Goal: Task Accomplishment & Management: Complete application form

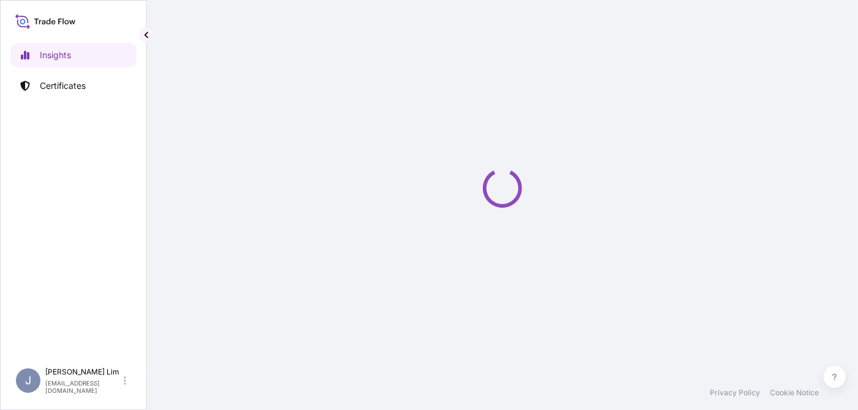
select select "2025"
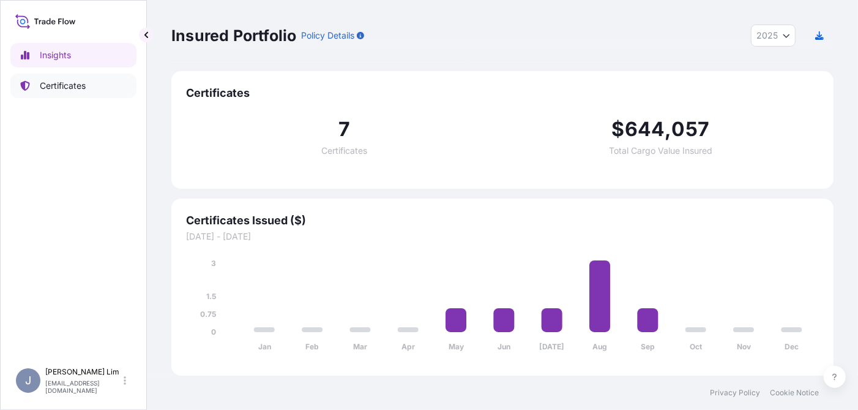
click at [67, 82] on p "Certificates" at bounding box center [63, 86] width 46 height 12
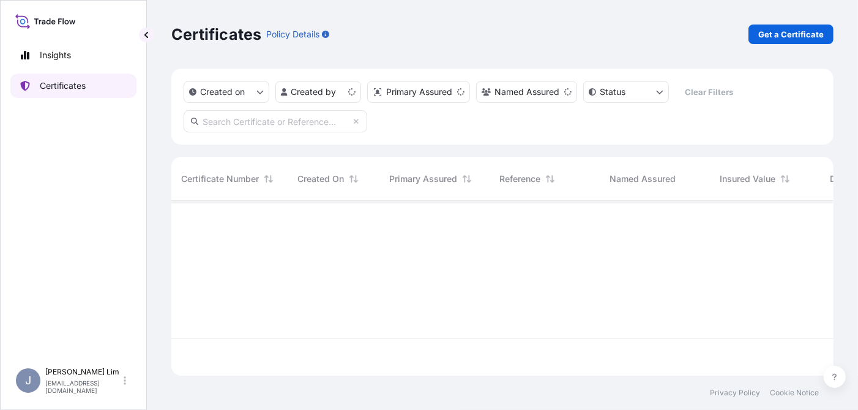
scroll to position [171, 653]
click at [771, 36] on p "Get a Certificate" at bounding box center [792, 34] width 66 height 12
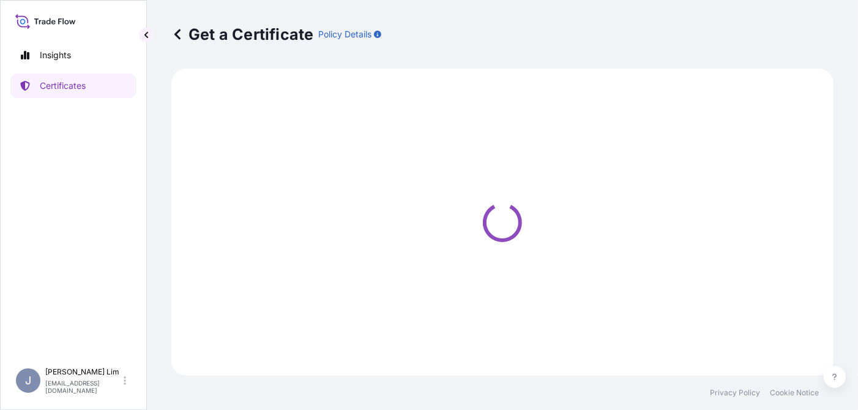
select select "Ocean Vessel"
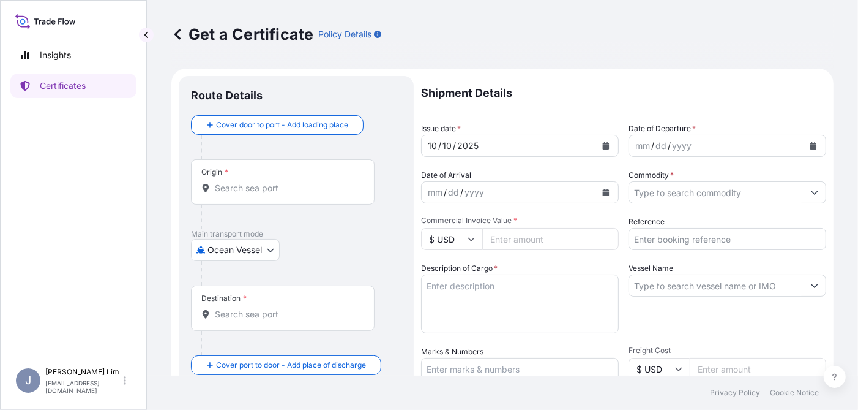
click at [274, 190] on input "Origin *" at bounding box center [287, 188] width 144 height 12
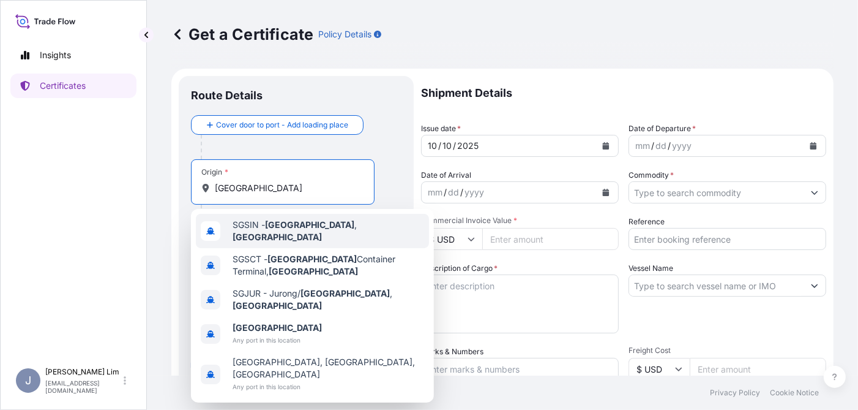
click at [247, 232] on span "SGSIN - Singapore , Singapore" at bounding box center [329, 231] width 192 height 24
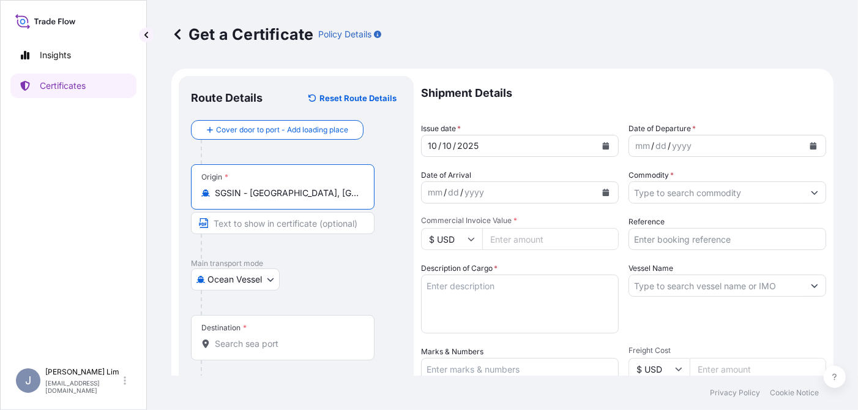
type input "SGSIN - Singapore, Singapore"
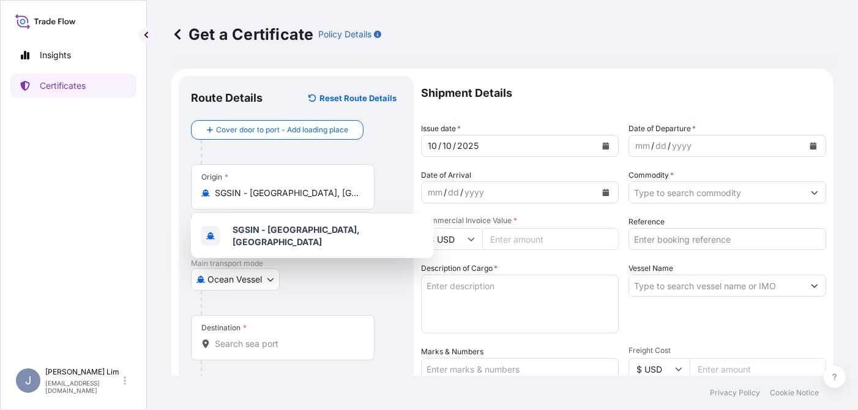
click at [314, 279] on div "Ocean Vessel Air Exhibition Road Ocean Vessel" at bounding box center [296, 279] width 211 height 22
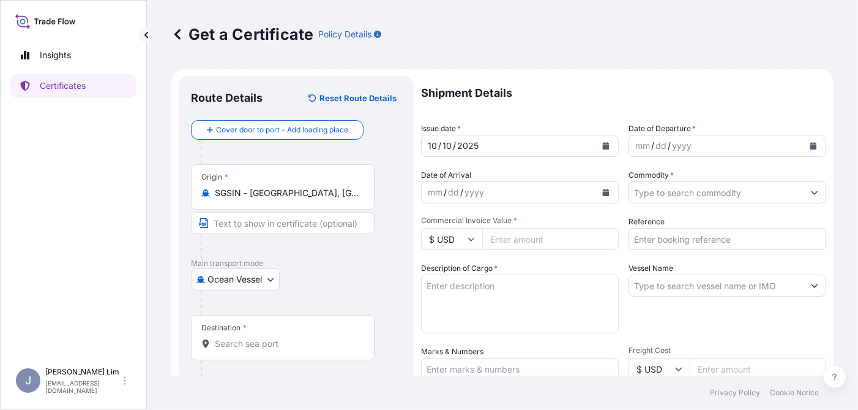
click at [252, 342] on input "Destination *" at bounding box center [287, 343] width 144 height 12
type input "VNSGN - Ho Chi Minh City, Vietnam"
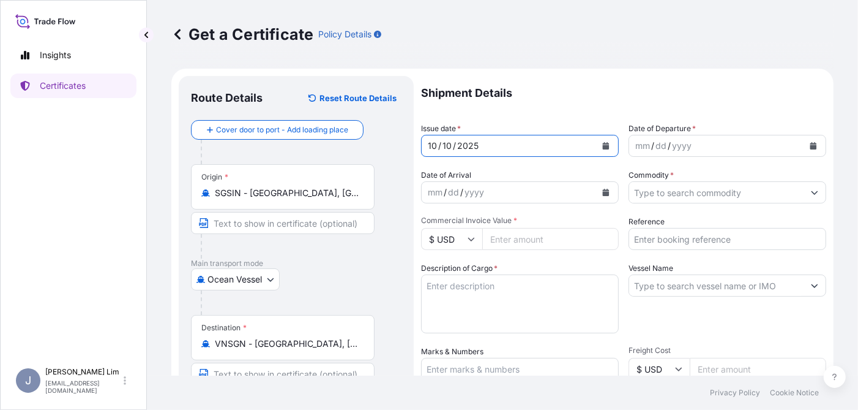
click at [603, 143] on icon "Calendar" at bounding box center [606, 145] width 7 height 7
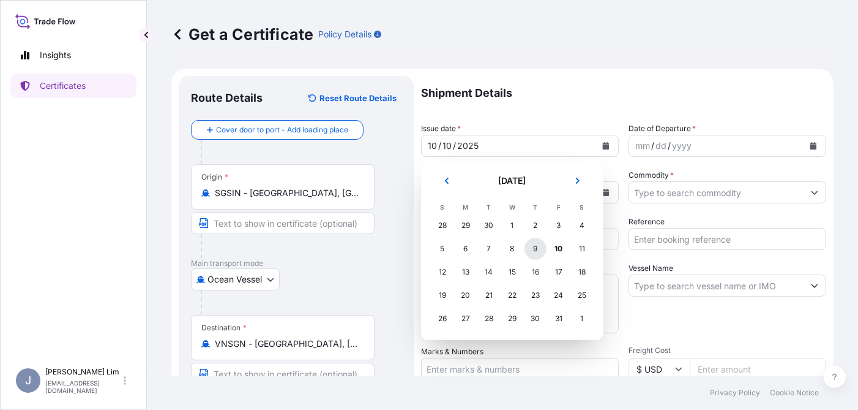
click at [538, 247] on div "9" at bounding box center [536, 249] width 22 height 22
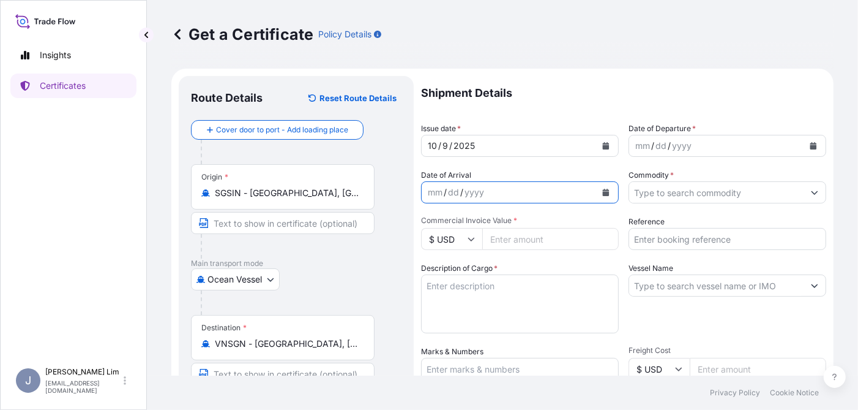
click at [606, 193] on button "Calendar" at bounding box center [606, 192] width 20 height 20
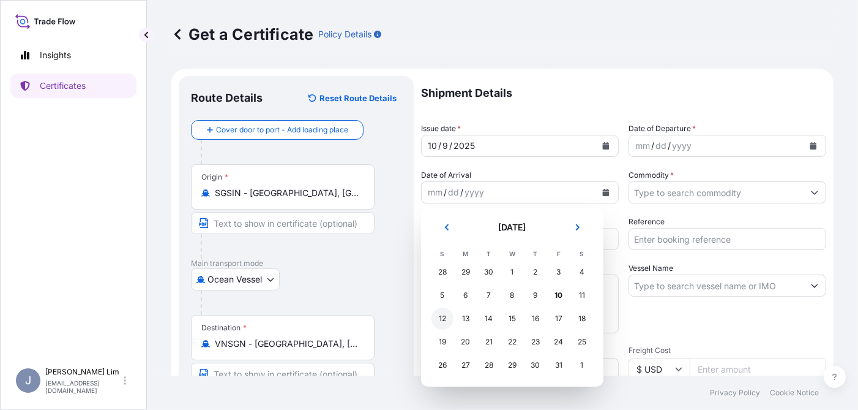
click at [446, 316] on div "12" at bounding box center [443, 318] width 22 height 22
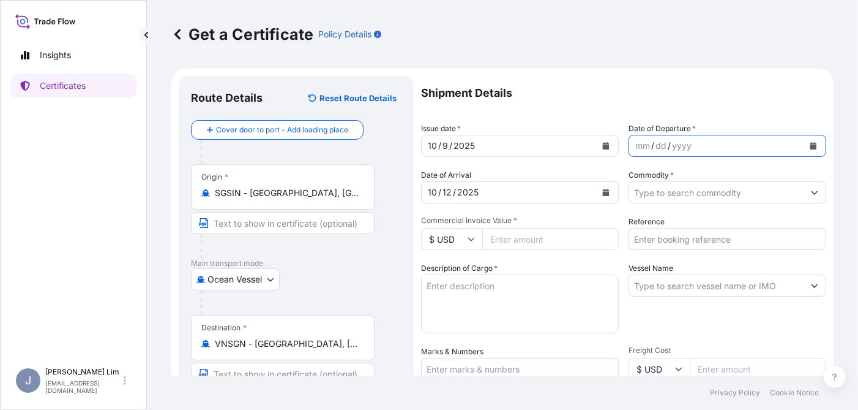
click at [804, 141] on button "Calendar" at bounding box center [814, 146] width 20 height 20
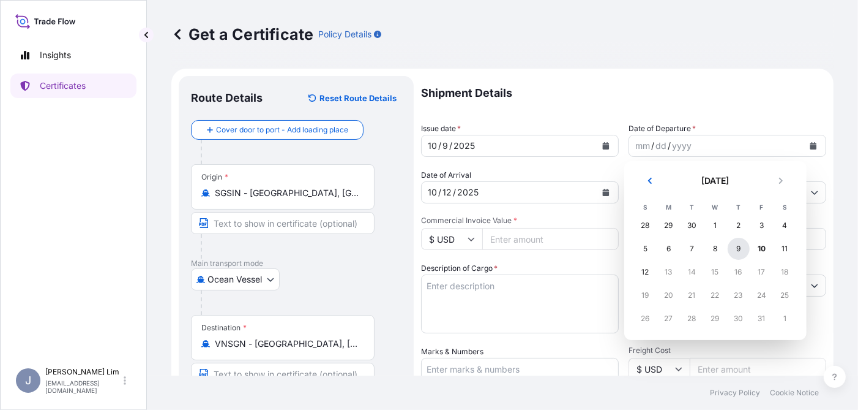
click at [738, 244] on div "9" at bounding box center [739, 249] width 22 height 22
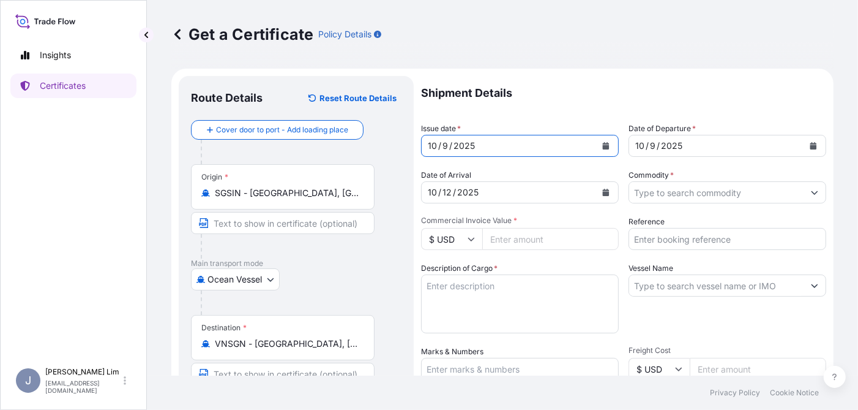
click at [602, 143] on icon "Calendar" at bounding box center [605, 145] width 7 height 7
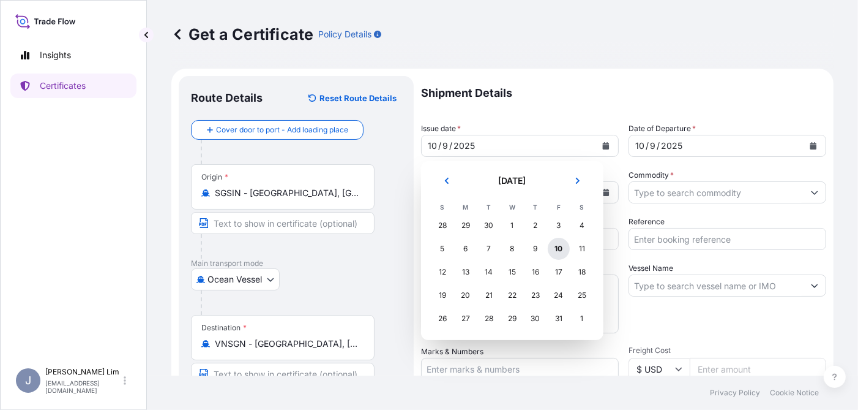
click at [558, 252] on div "10" at bounding box center [559, 249] width 22 height 22
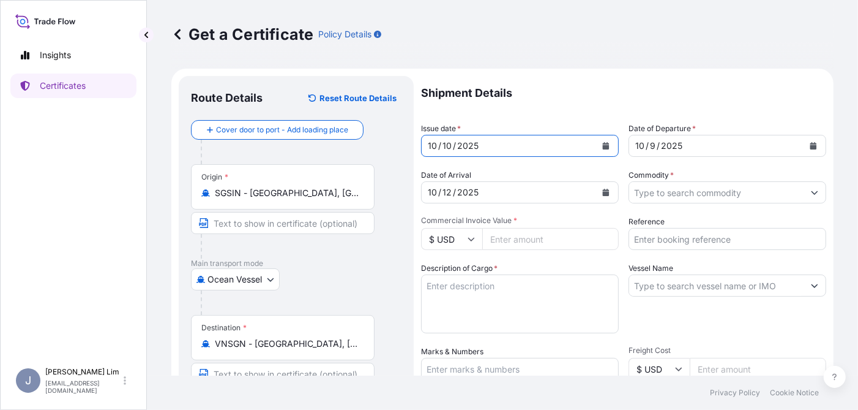
click at [677, 191] on input "Commodity *" at bounding box center [716, 192] width 175 height 22
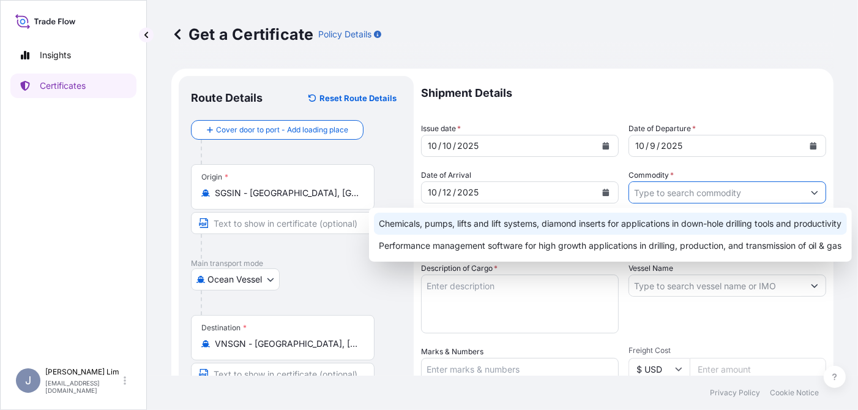
click at [664, 215] on div "Chemicals, pumps, lifts and lift systems, diamond inserts for applications in d…" at bounding box center [610, 223] width 473 height 22
type input "Chemicals, pumps, lifts and lift systems, diamond inserts for applications in d…"
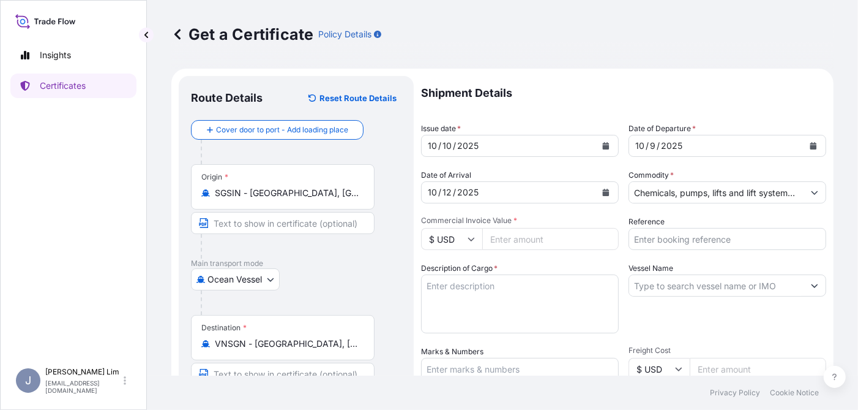
click at [525, 241] on input "Commercial Invoice Value *" at bounding box center [550, 239] width 137 height 22
click at [525, 236] on input "Commercial Invoice Value *" at bounding box center [550, 239] width 137 height 22
type input "81777.8"
click at [591, 260] on div "Shipment Details Issue date * 10 / 10 / 2025 Date of Departure * 10 / 9 / 2025 …" at bounding box center [623, 368] width 405 height 584
click at [639, 239] on input "Reference" at bounding box center [728, 239] width 198 height 22
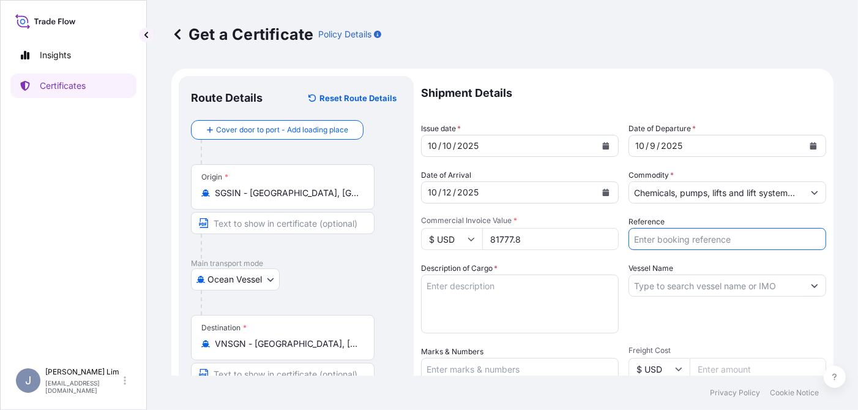
click at [657, 236] on input "Reference" at bounding box center [728, 239] width 198 height 22
click at [699, 236] on input "EGLV070500" at bounding box center [728, 239] width 198 height 22
type input "EGLV070500231500"
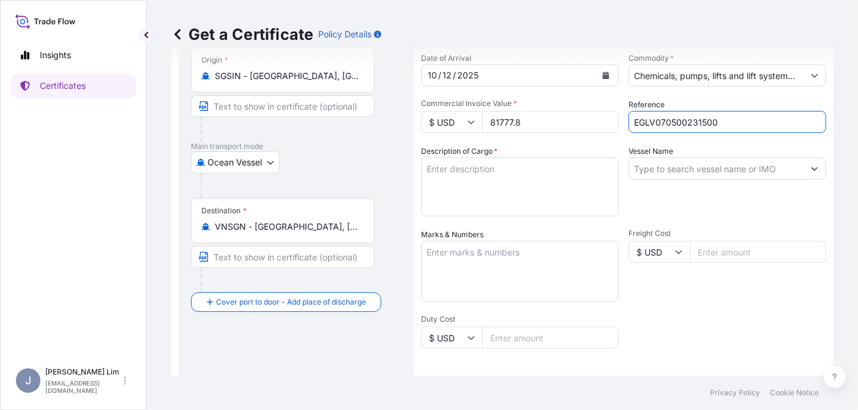
scroll to position [122, 0]
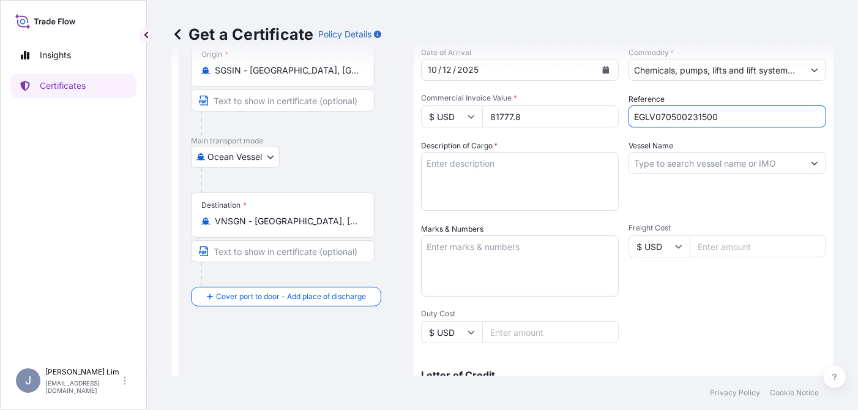
click at [498, 176] on textarea "Description of Cargo *" at bounding box center [520, 181] width 198 height 59
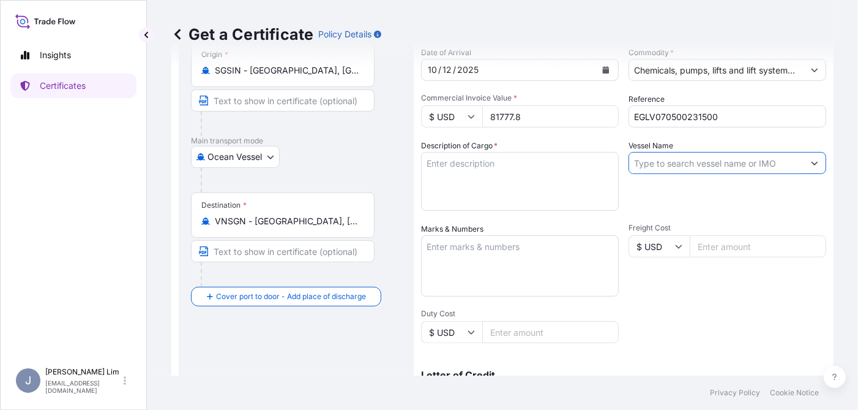
click at [662, 163] on input "Vessel Name" at bounding box center [716, 163] width 175 height 22
click at [680, 164] on input "Vessel Name" at bounding box center [716, 163] width 175 height 22
paste input "EVER COPE 0503-109N"
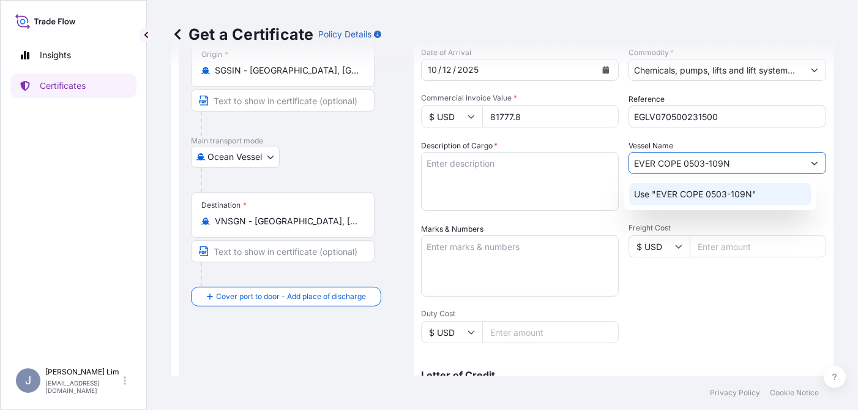
click at [759, 197] on div "Use "EVER COPE 0503-109N"" at bounding box center [720, 194] width 182 height 22
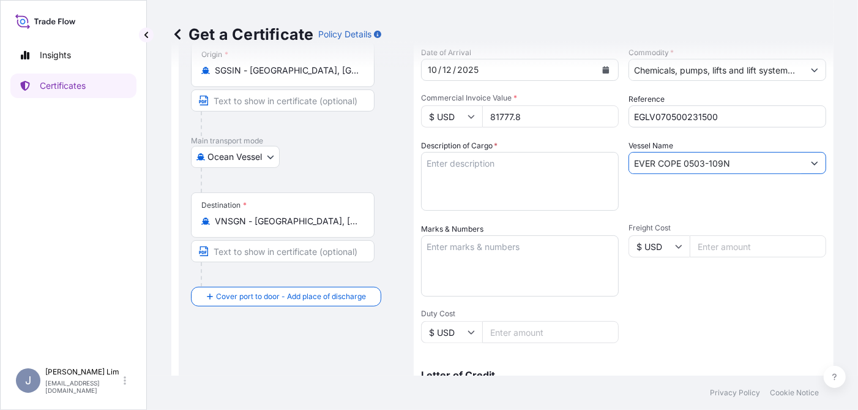
type input "EVER COPE 0503-109N"
click at [685, 283] on div "Freight Cost $ USD" at bounding box center [728, 259] width 198 height 73
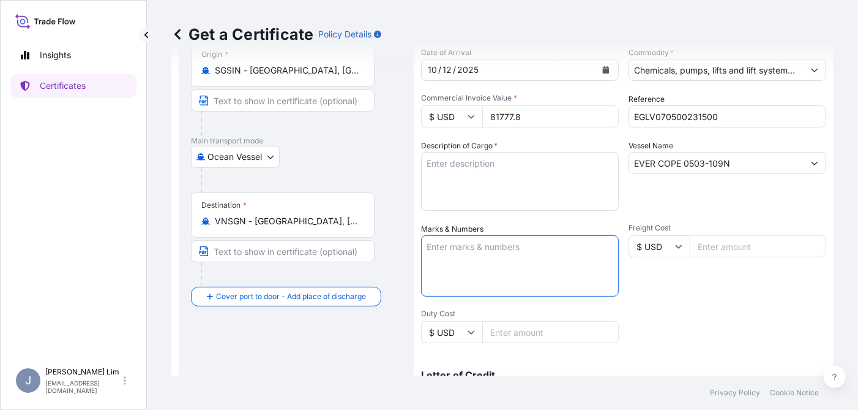
click at [481, 256] on textarea "Marks & Numbers" at bounding box center [520, 265] width 198 height 61
click at [519, 242] on textarea "Marks & Numbers" at bounding box center [520, 265] width 198 height 61
paste textarea "PVCHEM CS COMPANY LIMITED"
click at [465, 244] on textarea "PVCHEM CS COMPANY LIMITED" at bounding box center [520, 265] width 198 height 61
type textarea "PVCHEM-CS COMPANY LIMITED"
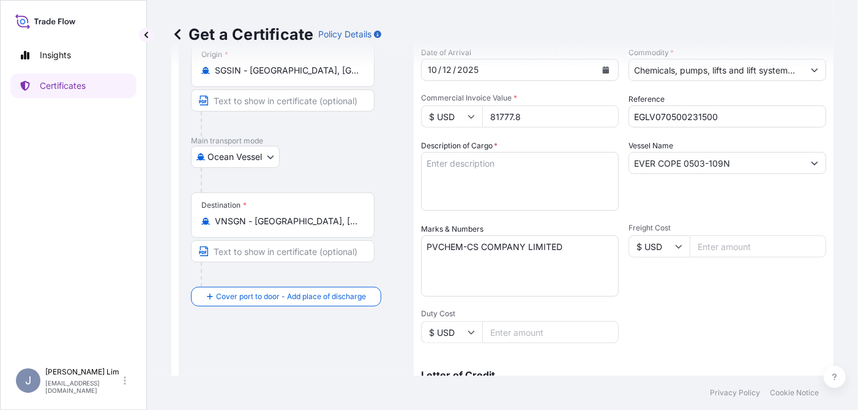
click at [715, 276] on div "Freight Cost $ USD" at bounding box center [728, 259] width 198 height 73
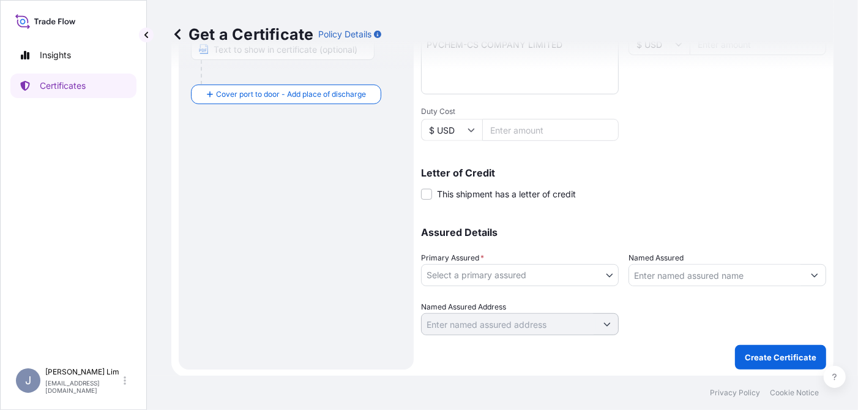
scroll to position [326, 0]
click at [546, 271] on body "Insights Certificates J Jen Lim jen.lim@championx.com Get a Certificate Policy …" at bounding box center [429, 205] width 858 height 410
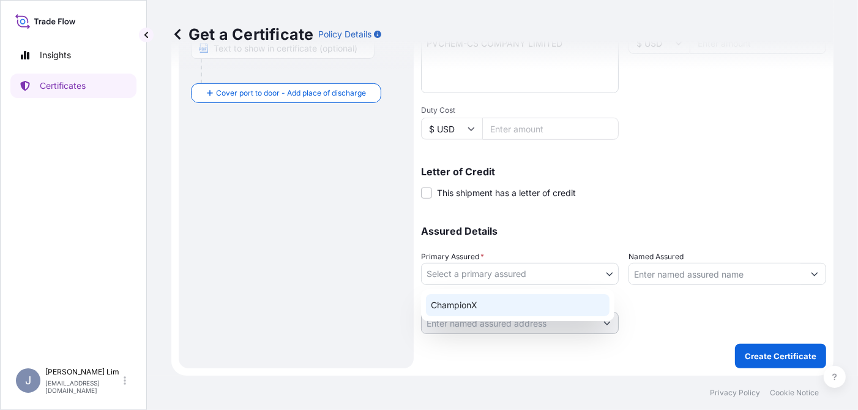
click at [530, 301] on div "ChampionX" at bounding box center [518, 305] width 184 height 22
select select "31476"
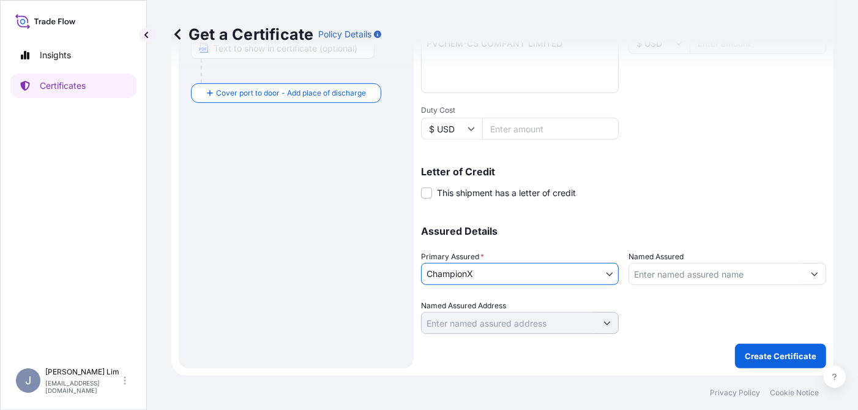
click at [617, 195] on div "Letter of Credit This shipment has a letter of credit Letter of credit * Letter…" at bounding box center [623, 183] width 405 height 32
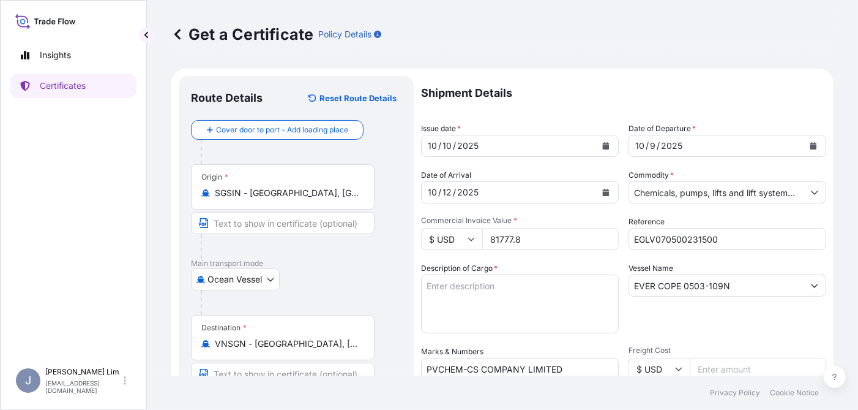
scroll to position [61, 0]
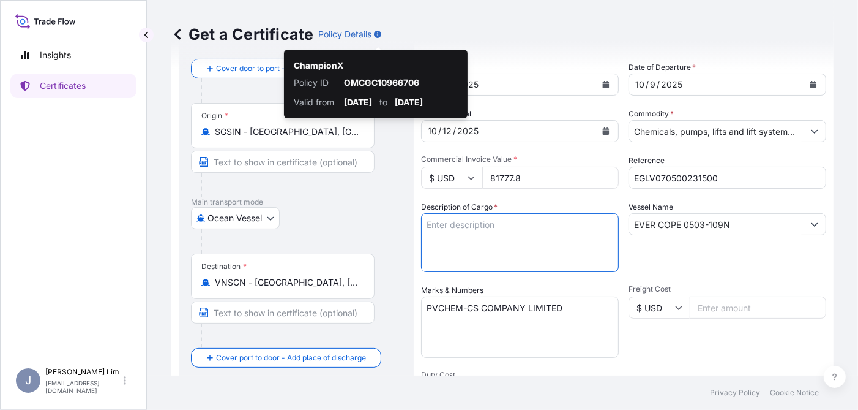
click at [459, 219] on textarea "Description of Cargo *" at bounding box center [520, 242] width 198 height 59
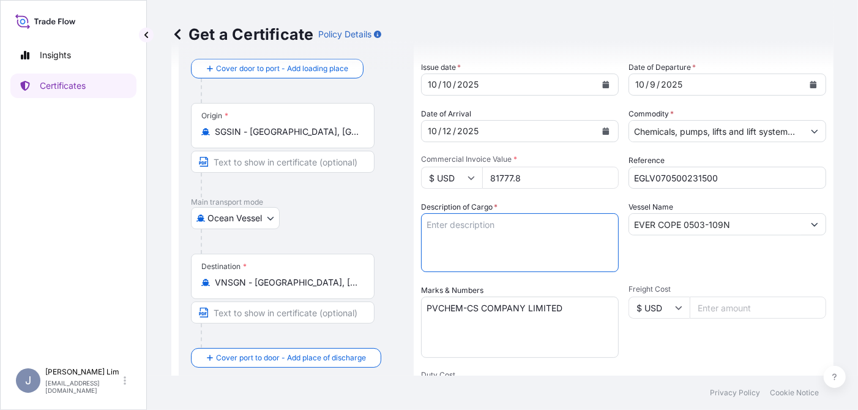
paste textarea "22 DRUM 210 LITER 22 4.092,000 4.460,280 EA CORR11020A.15 KG KG UN3082, ENVIRON…"
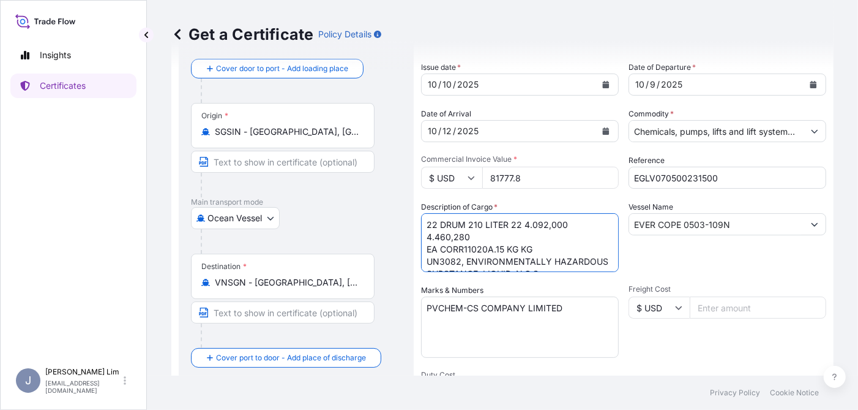
click at [468, 222] on textarea "22 DRUM 210 LITER 22 4.092,000 4.460,280 EA CORR11020A.15 KG KG UN3082, ENVIRON…" at bounding box center [520, 242] width 198 height 59
drag, startPoint x: 468, startPoint y: 236, endPoint x: 590, endPoint y: 233, distance: 121.3
click at [590, 233] on textarea "22 DRUM 210 LITER 22 4.092,000 4.460,280 EA CORR11020A.15 KG KG UN3082, ENVIRON…" at bounding box center [520, 242] width 198 height 59
click at [441, 247] on textarea "22 DRUM 210 LITER EA CORR11020A.15 KG KG UN3082, ENVIRONMENTALLY HAZARDOUS SUBS…" at bounding box center [520, 242] width 198 height 59
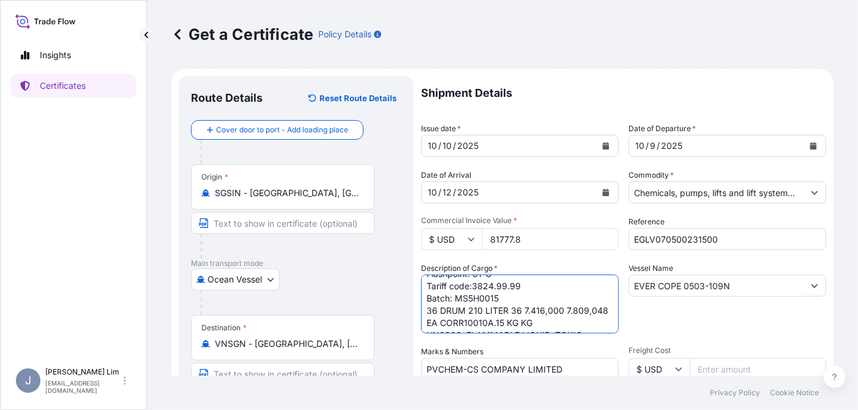
scroll to position [122, 0]
click at [504, 287] on textarea "22 DRUM 210 LITER CORR11020A.15 KG UN3082, ENVIRONMENTALLY HAZARDOUS SUBSTANCE,…" at bounding box center [520, 303] width 198 height 59
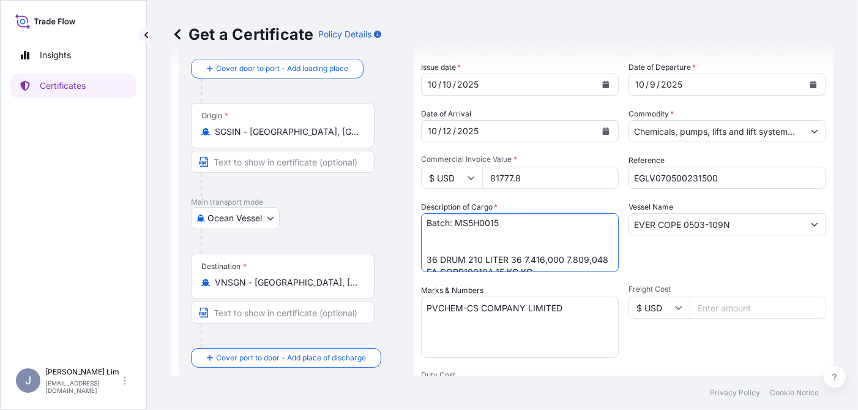
scroll to position [137, 0]
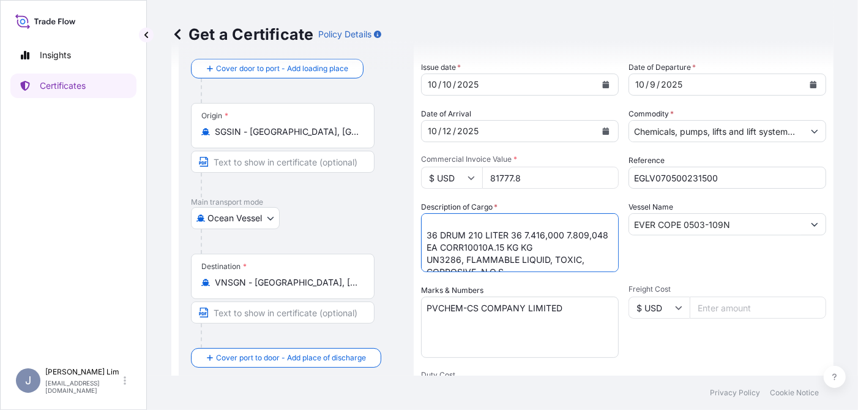
click at [485, 245] on textarea "22 DRUM 210 LITER CORR11020A.15 KG UN3082, ENVIRONMENTALLY HAZARDOUS SUBSTANCE,…" at bounding box center [520, 242] width 198 height 59
click at [468, 244] on textarea "22 DRUM 210 LITER CORR11020A.15 KG UN3082, ENVIRONMENTALLY HAZARDOUS SUBSTANCE,…" at bounding box center [520, 242] width 198 height 59
drag, startPoint x: 579, startPoint y: 257, endPoint x: 468, endPoint y: 261, distance: 110.9
click at [468, 261] on textarea "22 DRUM 210 LITER CORR11020A.15 KG UN3082, ENVIRONMENTALLY HAZARDOUS SUBSTANCE,…" at bounding box center [520, 242] width 198 height 59
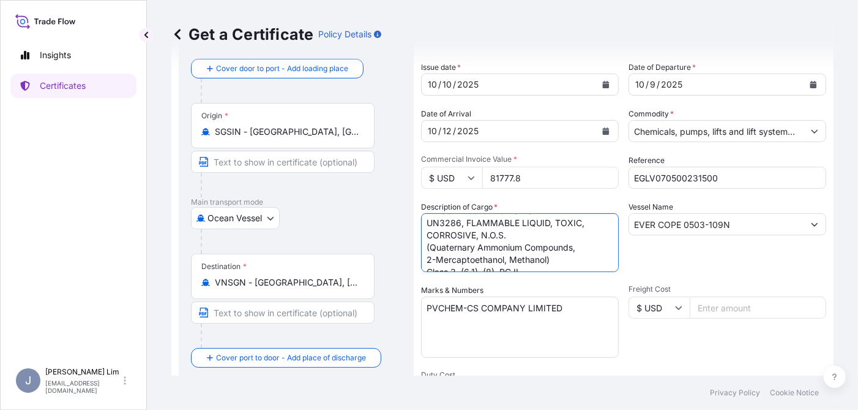
click at [442, 222] on textarea "22 DRUM 210 LITER CORR11020A.15 KG UN3082, ENVIRONMENTALLY HAZARDOUS SUBSTANCE,…" at bounding box center [520, 242] width 198 height 59
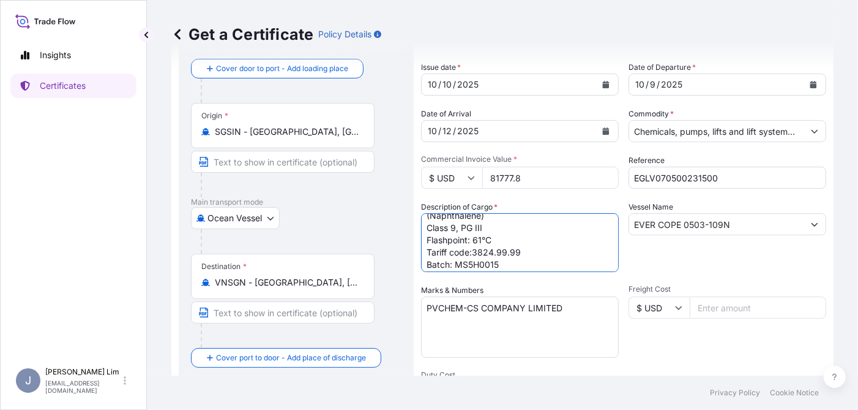
scroll to position [0, 0]
click at [516, 243] on textarea "22 DRUM 210 LITER CORR11020A.15 KG UN3082, ENVIRONMENTALLY HAZARDOUS SUBSTANCE,…" at bounding box center [520, 242] width 198 height 59
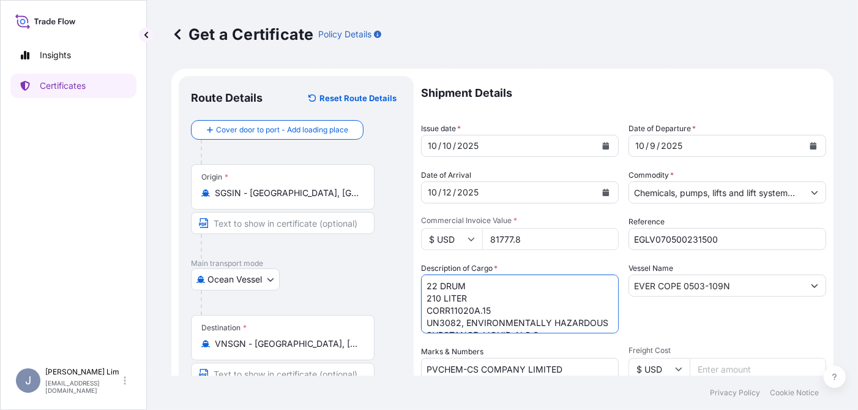
click at [440, 283] on textarea "22 DRUM 210 LITER CORR11020A.15 UN3082, ENVIRONMENTALLY HAZARDOUS SUBSTANCE, LI…" at bounding box center [520, 303] width 198 height 59
click at [427, 310] on textarea "22 EA DRUM 210 LITER CORR11020A.15 UN3082, ENVIRONMENTALLY HAZARDOUS SUBSTANCE,…" at bounding box center [520, 303] width 198 height 59
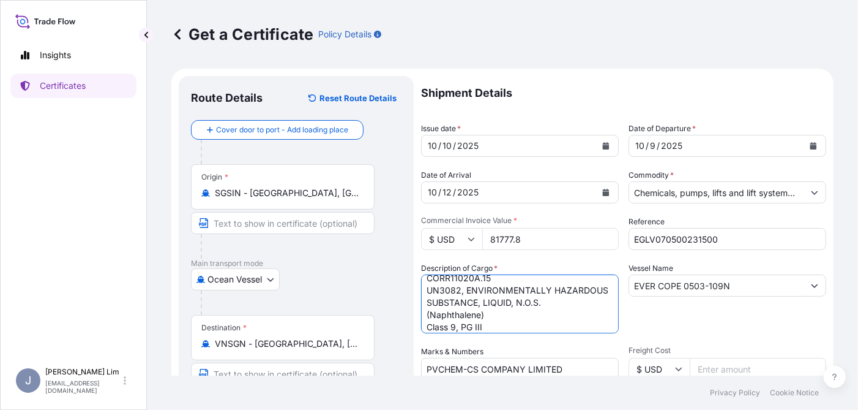
scroll to position [24, 0]
click at [427, 321] on textarea "22 EA DRUM 210 LITER CORR11020A.15 UN3082, ENVIRONMENTALLY HAZARDOUS SUBSTANCE,…" at bounding box center [520, 303] width 198 height 59
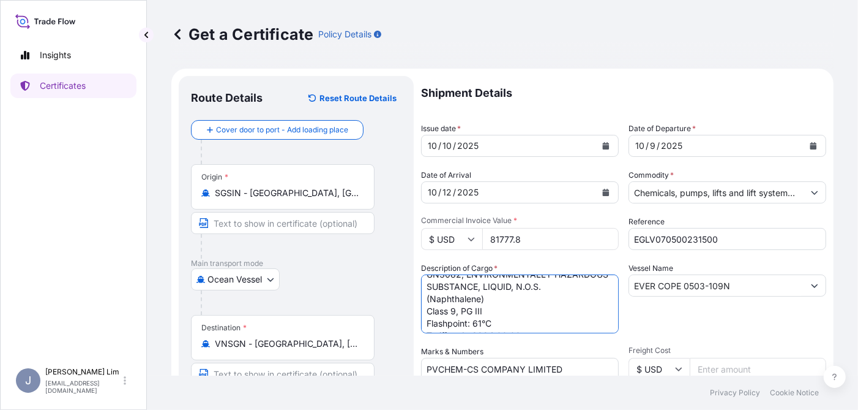
scroll to position [49, 0]
click at [426, 310] on textarea "22 EA DRUM 210 LITER CORR11020A.15 UN3082, ENVIRONMENTALLY HAZARDOUS SUBSTANCE,…" at bounding box center [520, 303] width 198 height 59
click at [426, 321] on textarea "22 EA DRUM 210 LITER CORR11020A.15 UN3082, ENVIRONMENTALLY HAZARDOUS SUBSTANCE,…" at bounding box center [520, 303] width 198 height 59
click at [425, 309] on textarea "22 EA DRUM 210 LITER CORR11020A.15 UN3082, ENVIRONMENTALLY HAZARDOUS SUBSTANCE,…" at bounding box center [520, 303] width 198 height 59
click at [427, 322] on textarea "22 EA DRUM 210 LITER CORR11020A.15 UN3082, ENVIRONMENTALLY HAZARDOUS SUBSTANCE,…" at bounding box center [520, 303] width 198 height 59
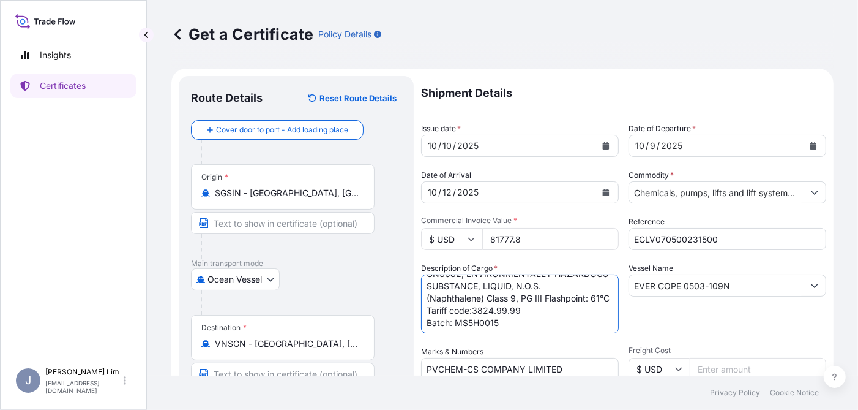
scroll to position [107, 0]
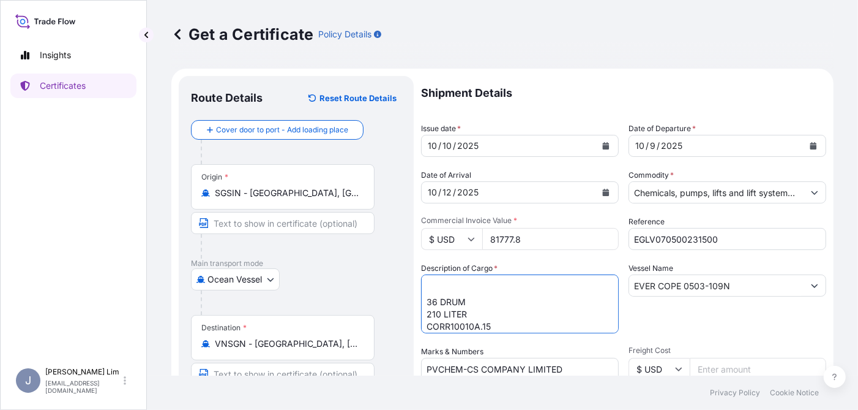
click at [441, 312] on textarea "22 EA DRUM 210 LITER CORR11020A.15 UN3082, ENVIRONMENTALLY HAZARDOUS SUBSTANCE,…" at bounding box center [520, 303] width 198 height 59
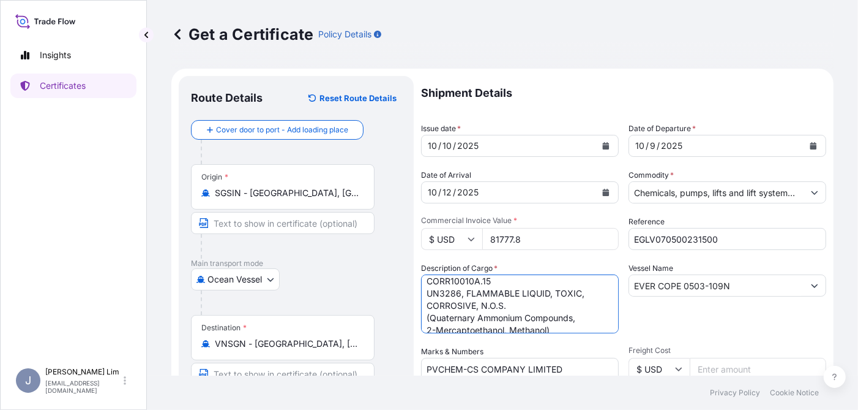
click at [426, 281] on textarea "22 EA DRUM 210 LITER CORR11020A.15 UN3082, ENVIRONMENTALLY HAZARDOUS SUBSTANCE,…" at bounding box center [520, 303] width 198 height 59
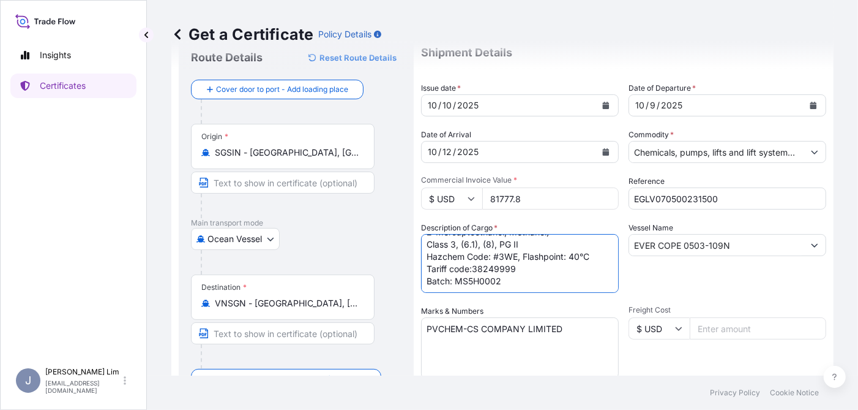
scroll to position [61, 0]
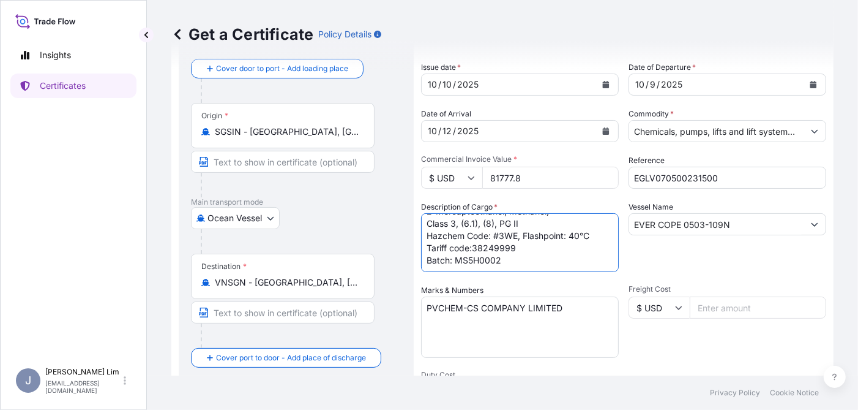
type textarea "22 EA DRUM 210 LITER CORR11020A.15 UN3082, ENVIRONMENTALLY HAZARDOUS SUBSTANCE,…"
click at [811, 83] on icon "Calendar" at bounding box center [814, 84] width 7 height 7
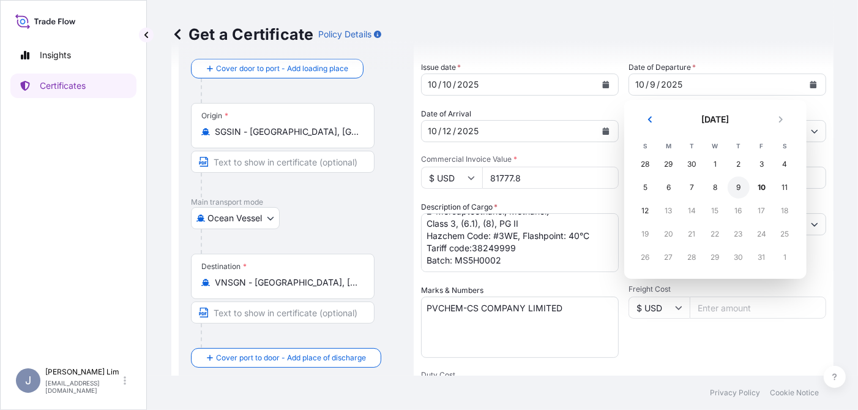
click at [738, 187] on div "9" at bounding box center [739, 187] width 22 height 22
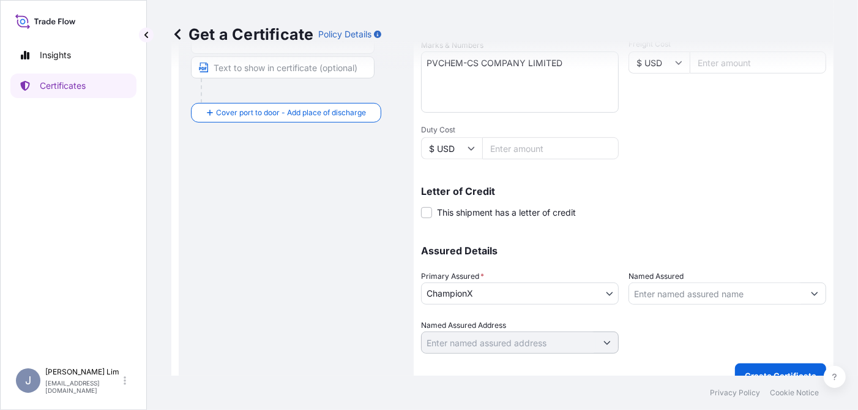
scroll to position [326, 0]
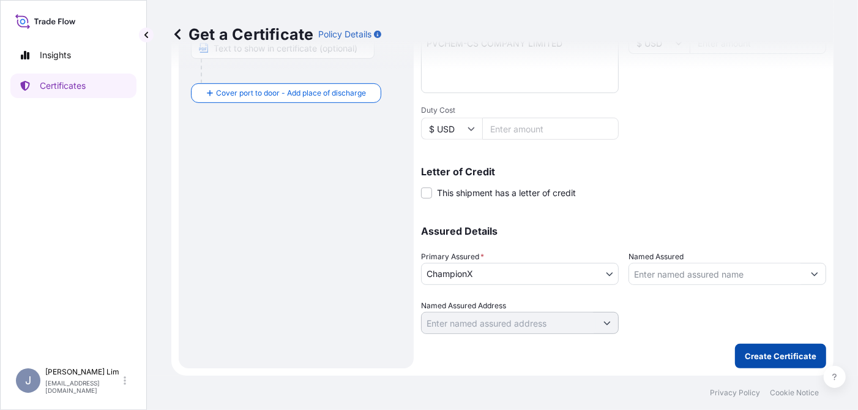
click at [771, 347] on button "Create Certificate" at bounding box center [780, 355] width 91 height 24
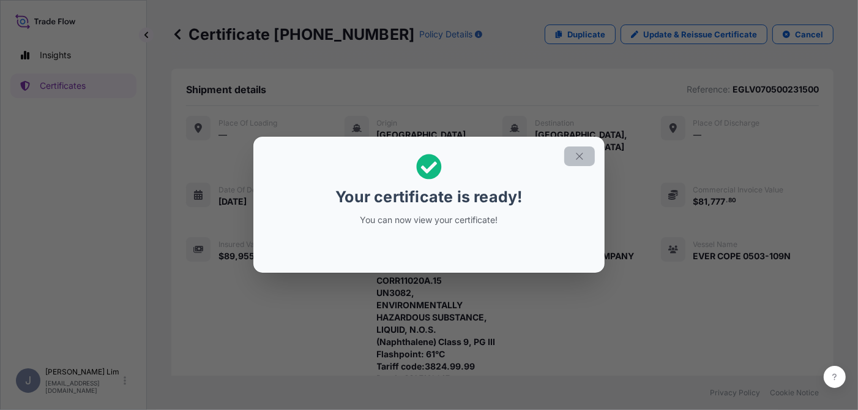
click at [584, 152] on icon "button" at bounding box center [579, 156] width 11 height 11
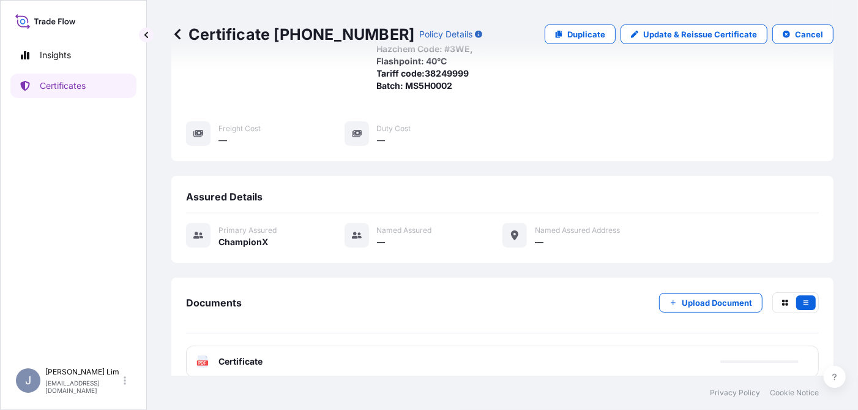
scroll to position [503, 0]
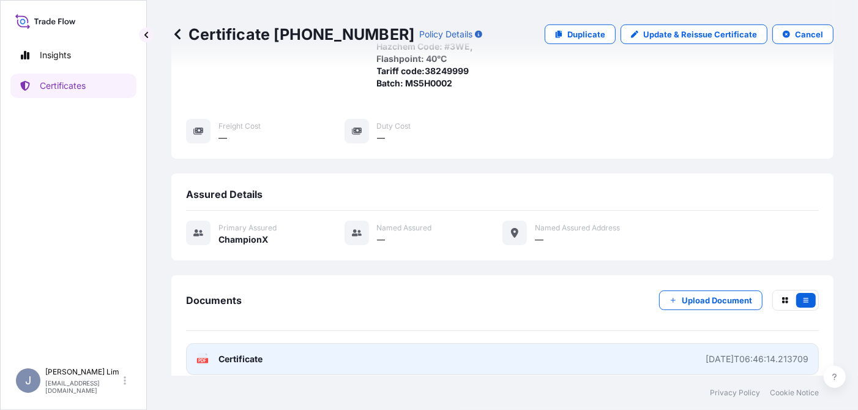
click at [236, 353] on span "Certificate" at bounding box center [241, 359] width 44 height 12
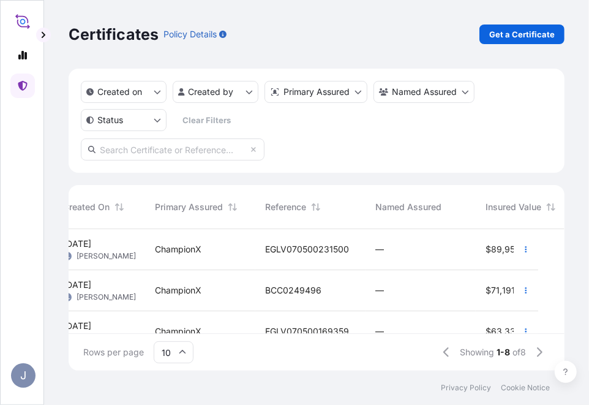
scroll to position [139, 486]
